Goal: Obtain resource: Obtain resource

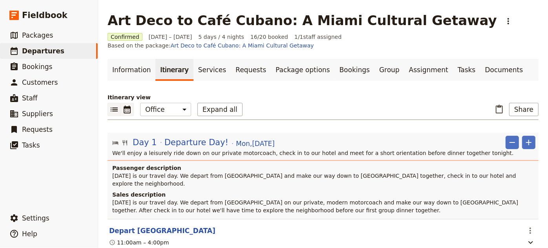
click at [126, 105] on icon "Calendar view" at bounding box center [126, 109] width 9 height 9
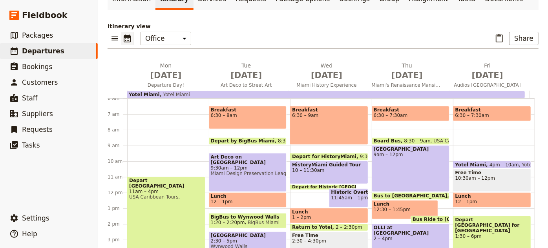
scroll to position [107, 0]
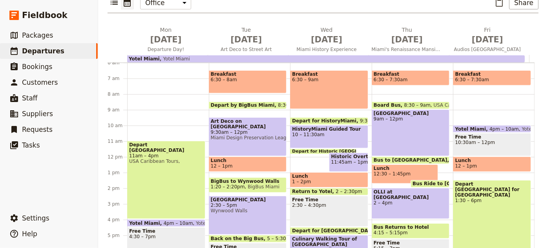
click at [248, 179] on span "BigBus to Wynwood Walls" at bounding box center [248, 181] width 74 height 5
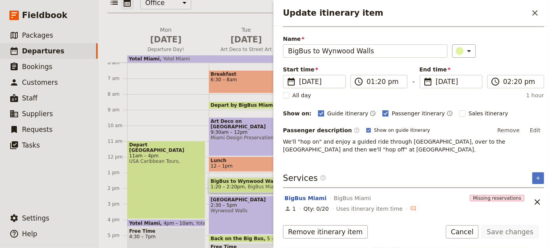
scroll to position [0, 0]
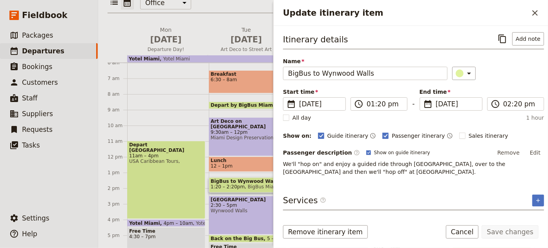
click at [160, 87] on div "Depart [GEOGRAPHIC_DATA] 11am – 4pm [GEOGRAPHIC_DATA] Caribbean Tours, [GEOGRAP…" at bounding box center [168, 157] width 82 height 377
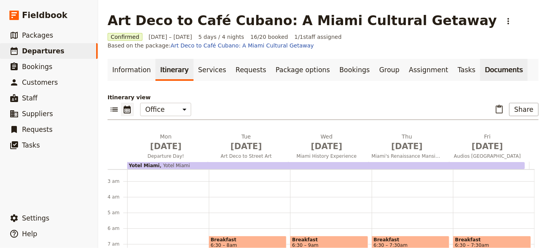
click at [480, 62] on link "Documents" at bounding box center [503, 70] width 47 height 22
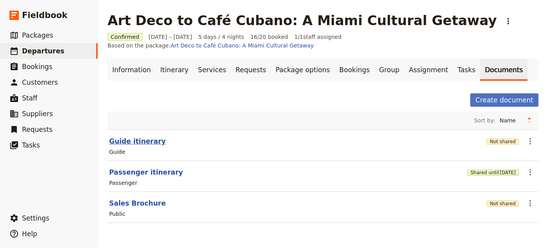
click at [144, 137] on button "Guide itinerary" at bounding box center [137, 141] width 57 height 9
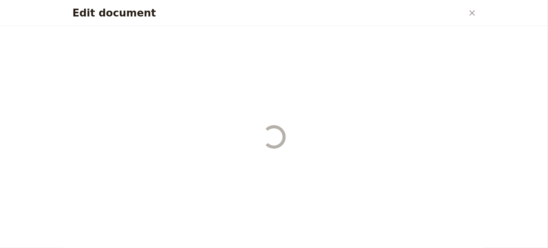
select select "STAFF"
select select "RUN_SHEET"
select select "DEFAULT"
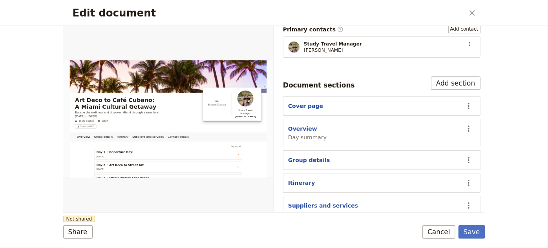
scroll to position [160, 0]
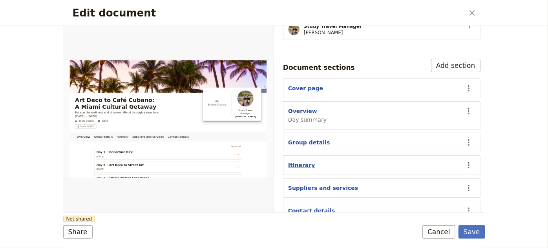
click at [305, 161] on button "Itinerary" at bounding box center [301, 165] width 27 height 8
select select "ITINERARY"
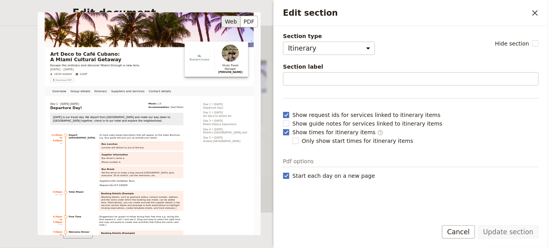
scroll to position [35, 0]
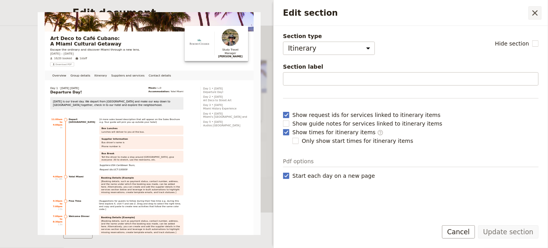
click at [535, 15] on icon "Close drawer" at bounding box center [534, 12] width 9 height 9
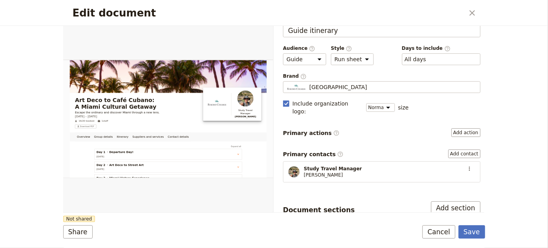
scroll to position [0, 0]
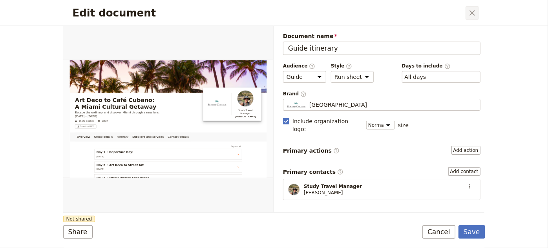
click at [473, 11] on icon "Close dialog" at bounding box center [471, 12] width 5 height 5
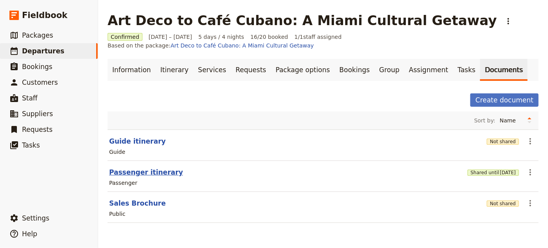
click at [142, 168] on button "Passenger itinerary" at bounding box center [146, 172] width 74 height 9
select select "PASSENGER"
select select "RUN_SHEET"
select select "DEFAULT"
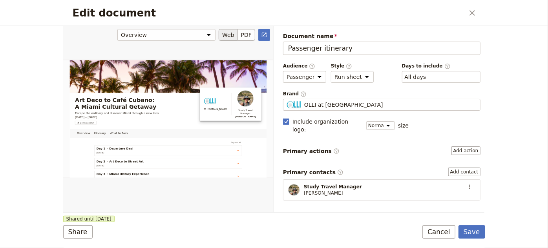
click at [230, 35] on button "Web" at bounding box center [228, 35] width 19 height 12
click at [265, 33] on icon "Open full preview" at bounding box center [264, 35] width 5 height 5
click at [475, 13] on icon "Close dialog" at bounding box center [471, 12] width 9 height 9
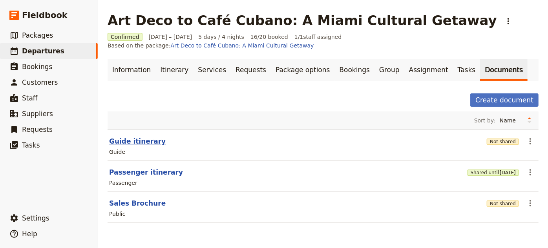
click at [136, 137] on button "Guide itinerary" at bounding box center [137, 141] width 57 height 9
select select "STAFF"
select select "RUN_SHEET"
select select "DEFAULT"
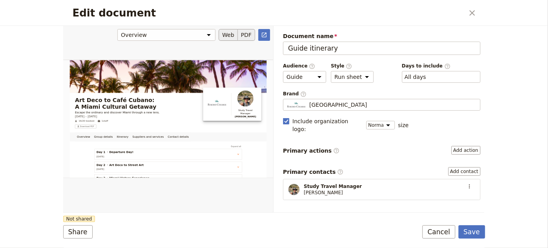
click at [247, 37] on button "PDF" at bounding box center [246, 35] width 17 height 12
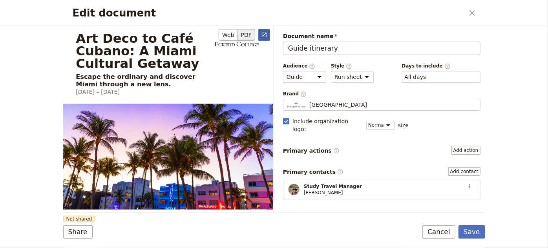
click at [267, 34] on icon "Open full preview" at bounding box center [264, 35] width 6 height 6
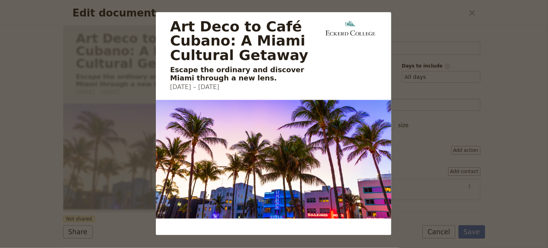
click at [471, 13] on div "Art Deco to Café Cubano: A Miami Cultural Getaway Escape the ordinary and disco…" at bounding box center [274, 124] width 548 height 248
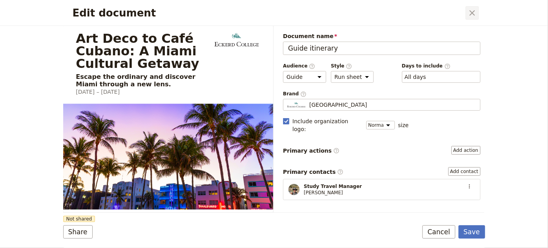
click at [474, 13] on icon "Close dialog" at bounding box center [471, 12] width 9 height 9
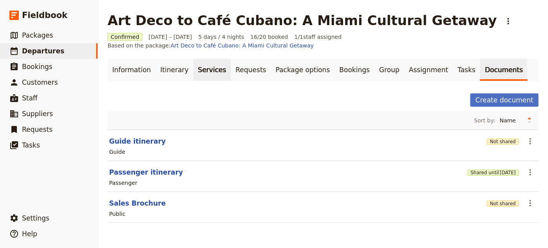
click at [201, 65] on link "Services" at bounding box center [212, 70] width 38 height 22
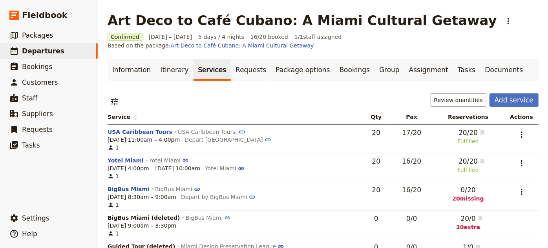
scroll to position [35, 0]
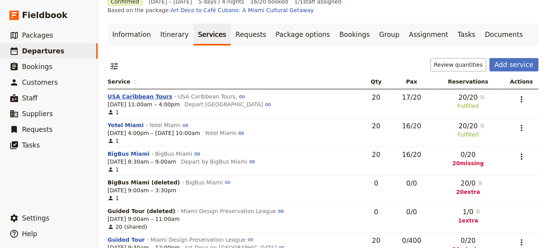
click at [128, 93] on button "USA Caribbean Tours" at bounding box center [140, 97] width 65 height 8
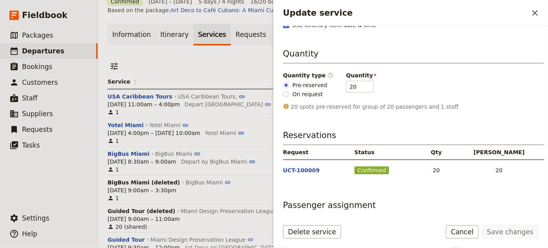
scroll to position [0, 0]
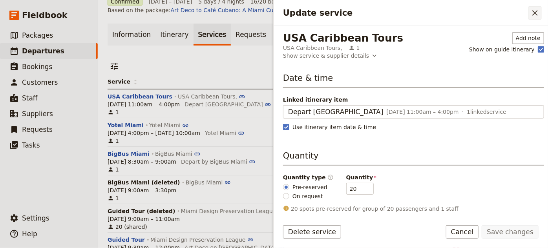
click at [535, 13] on icon "Close drawer" at bounding box center [534, 12] width 5 height 5
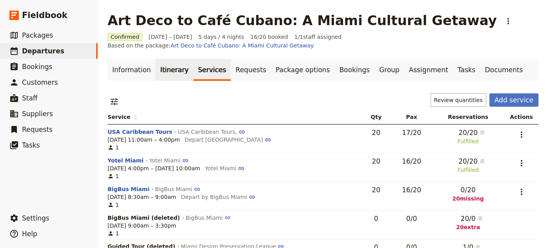
click at [168, 64] on link "Itinerary" at bounding box center [174, 70] width 38 height 22
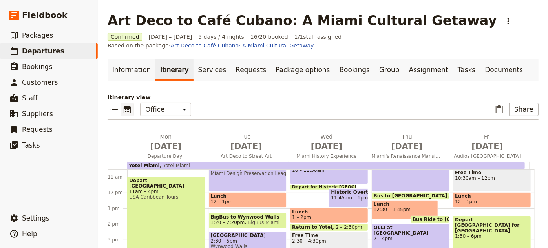
scroll to position [186, 0]
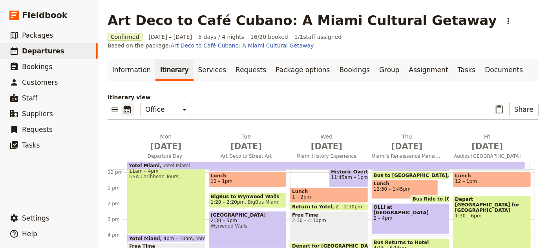
click at [234, 194] on span "BigBus to Wynwood Walls" at bounding box center [248, 196] width 74 height 5
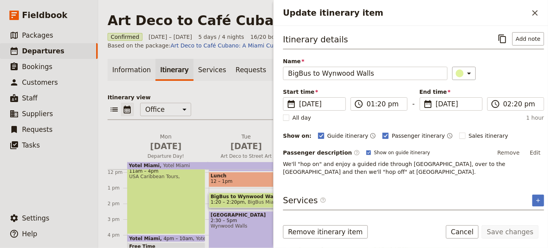
scroll to position [22, 0]
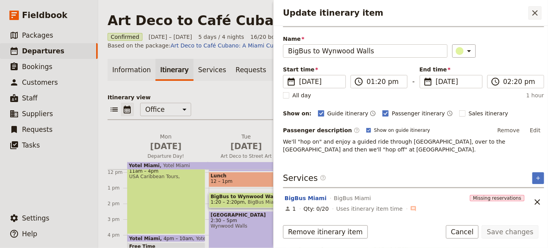
click at [535, 11] on icon "Close drawer" at bounding box center [534, 12] width 9 height 9
